Goal: Task Accomplishment & Management: Manage account settings

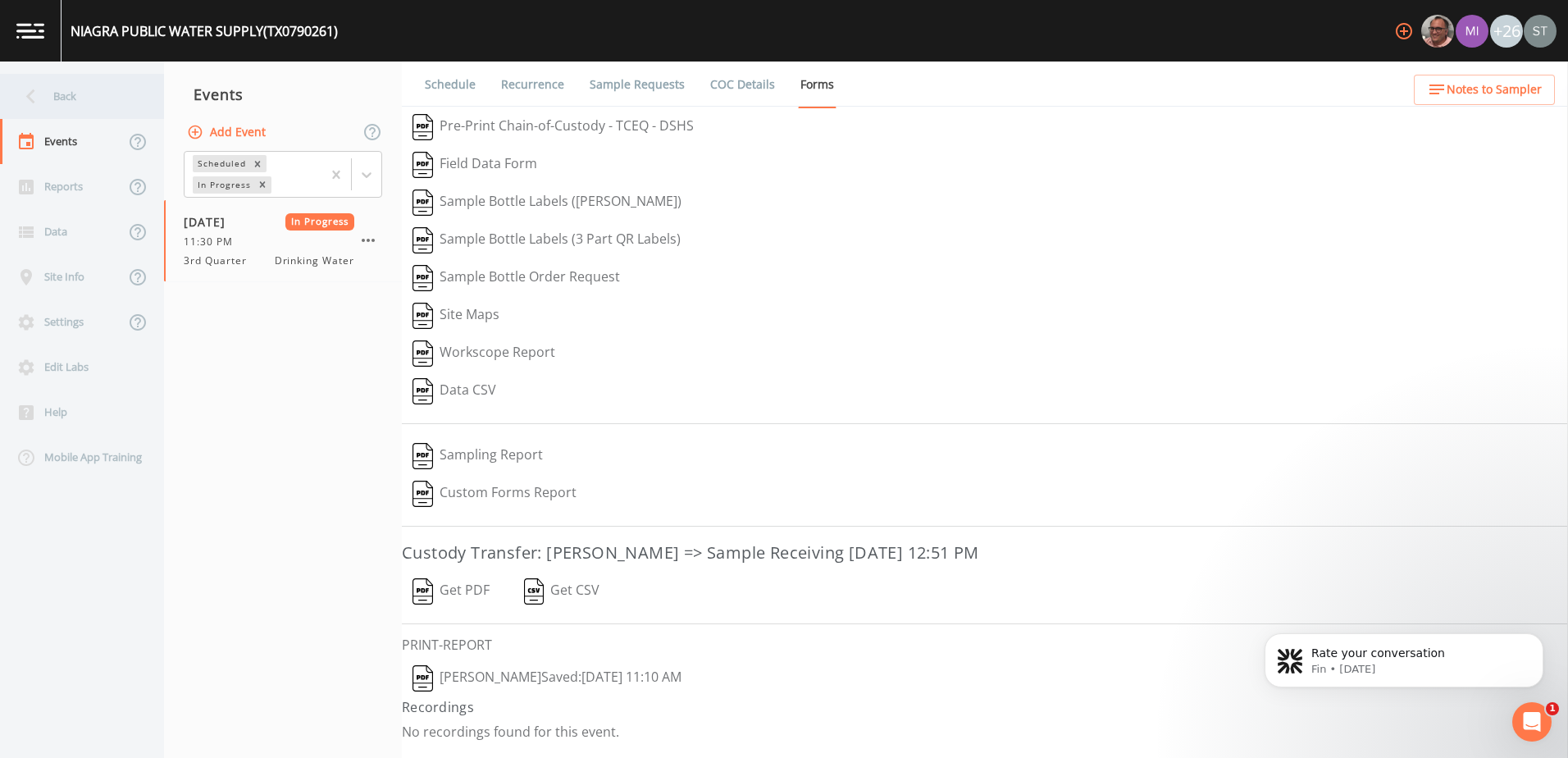
click at [34, 91] on icon at bounding box center [30, 97] width 9 height 15
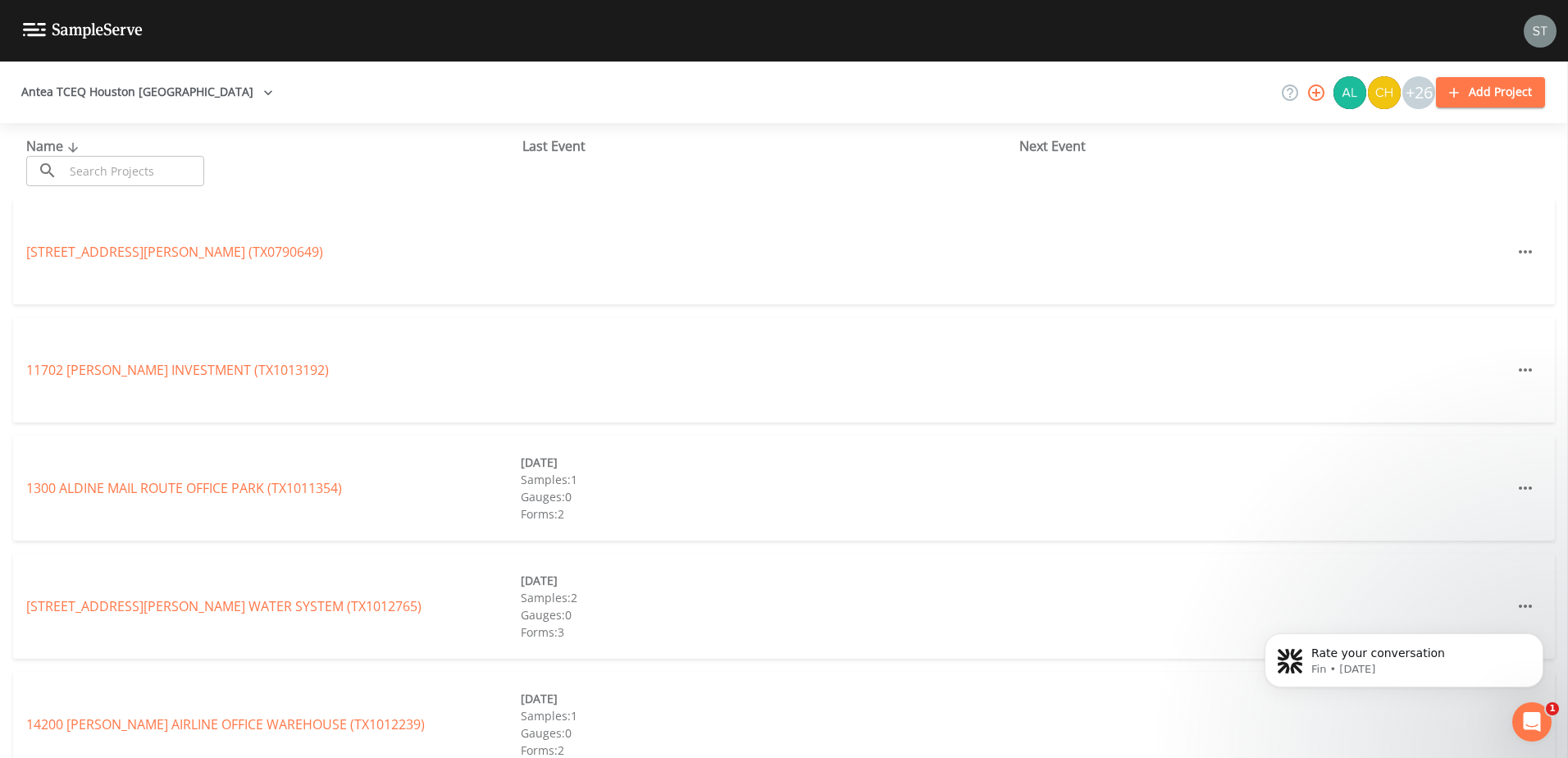
click at [69, 173] on input "text" at bounding box center [133, 170] width 140 height 30
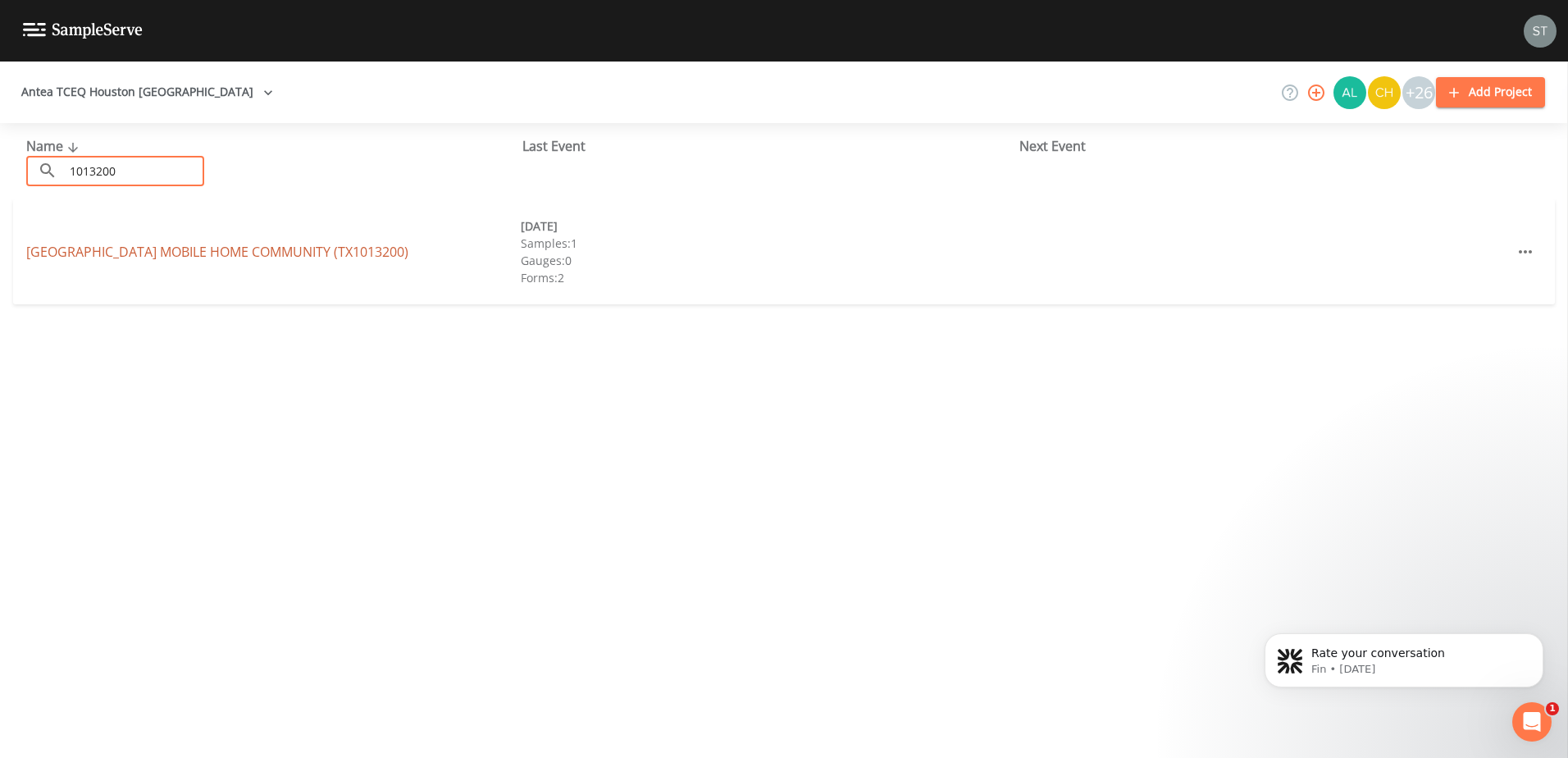
type input "1013200"
click at [280, 250] on link "[GEOGRAPHIC_DATA] MOBILE HOME COMMUNITY (TX1013200)" at bounding box center [217, 252] width 383 height 18
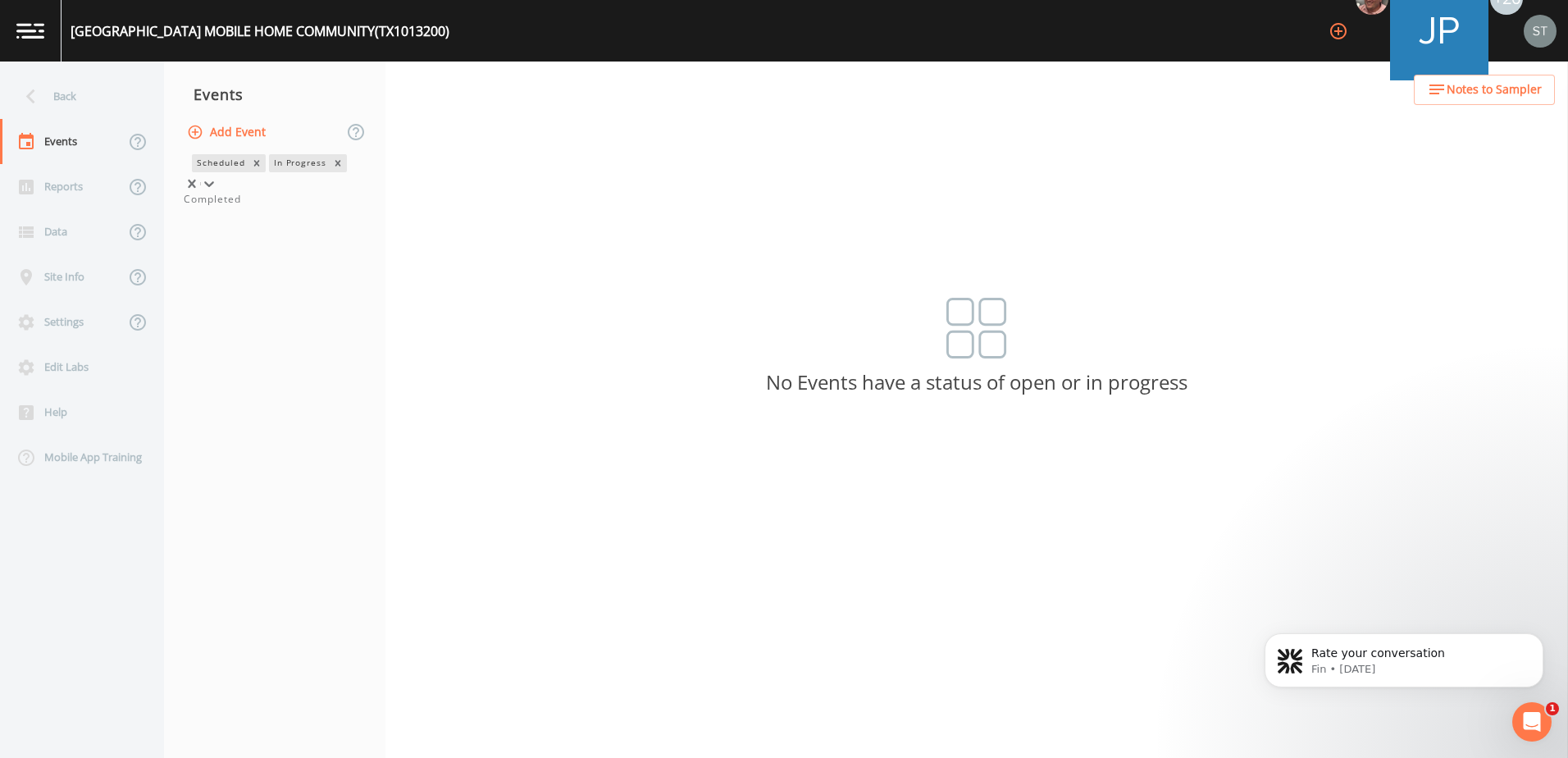
click at [217, 175] on icon at bounding box center [209, 183] width 16 height 16
click at [327, 206] on div "Completed" at bounding box center [274, 199] width 182 height 15
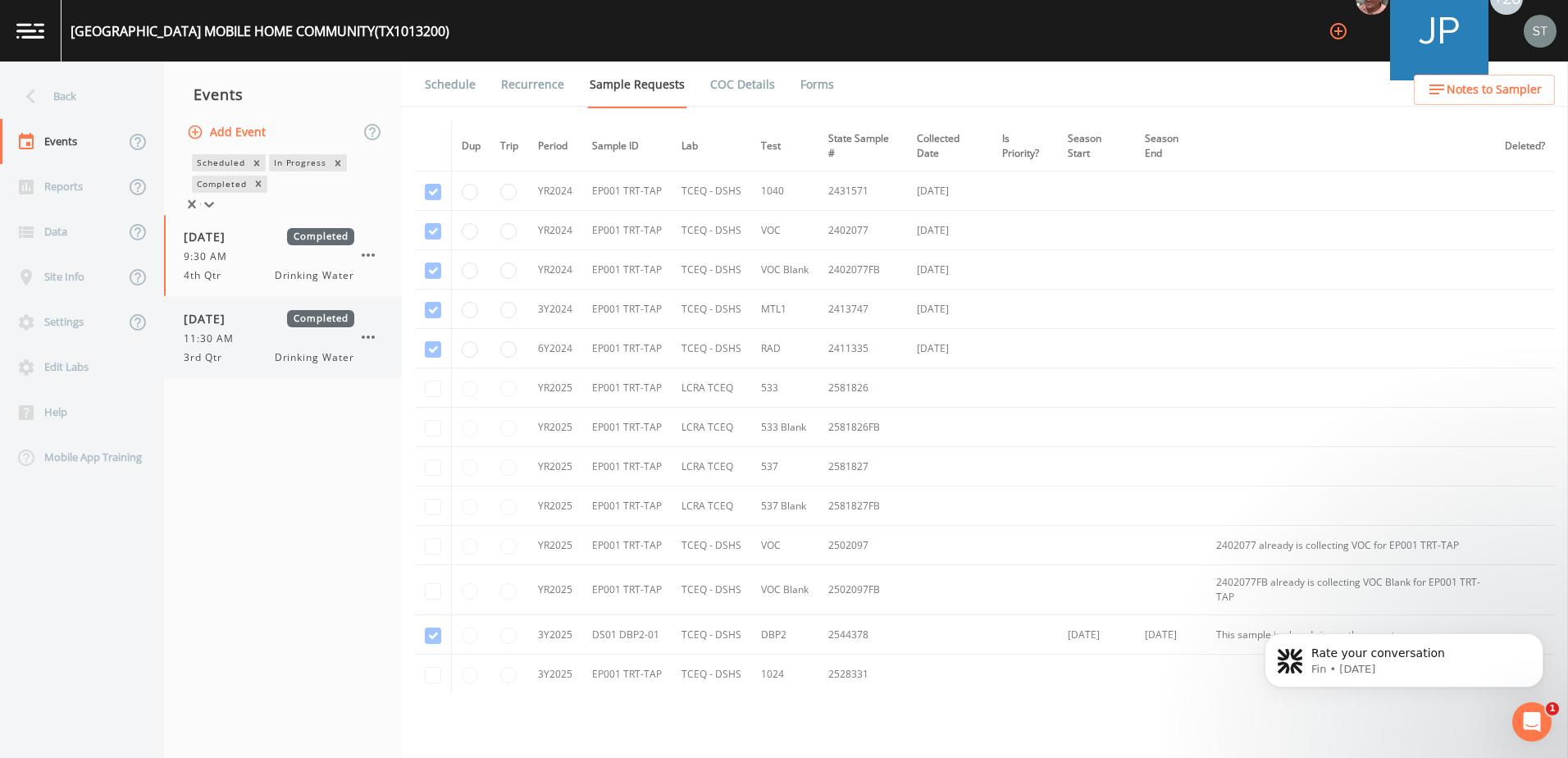
click at [267, 359] on div "3rd Qtr Drinking Water" at bounding box center [268, 357] width 170 height 15
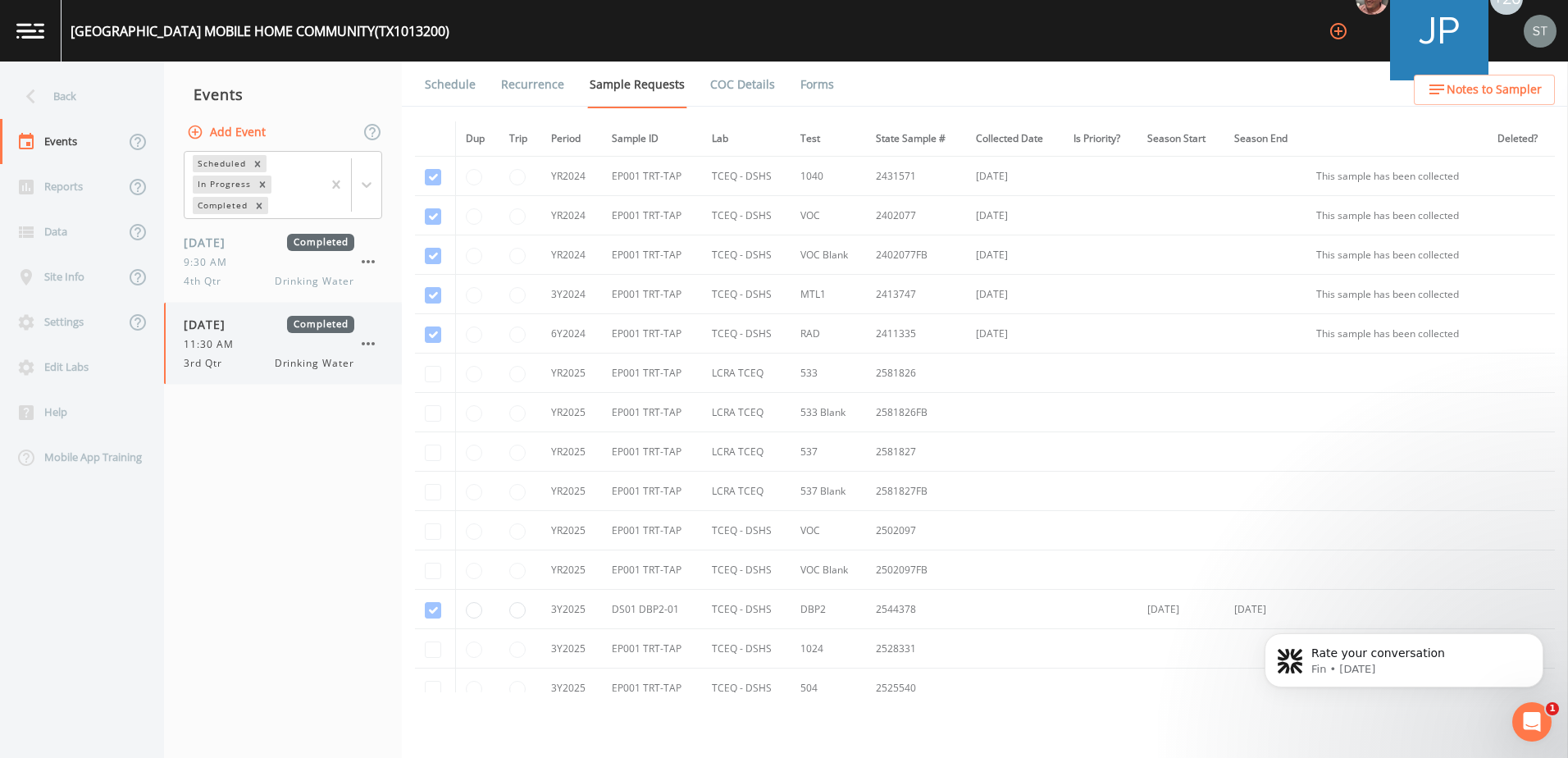
drag, startPoint x: 267, startPoint y: 359, endPoint x: 369, endPoint y: 340, distance: 103.8
click at [369, 340] on icon "button" at bounding box center [369, 344] width 20 height 20
